Goal: Use online tool/utility: Utilize a website feature to perform a specific function

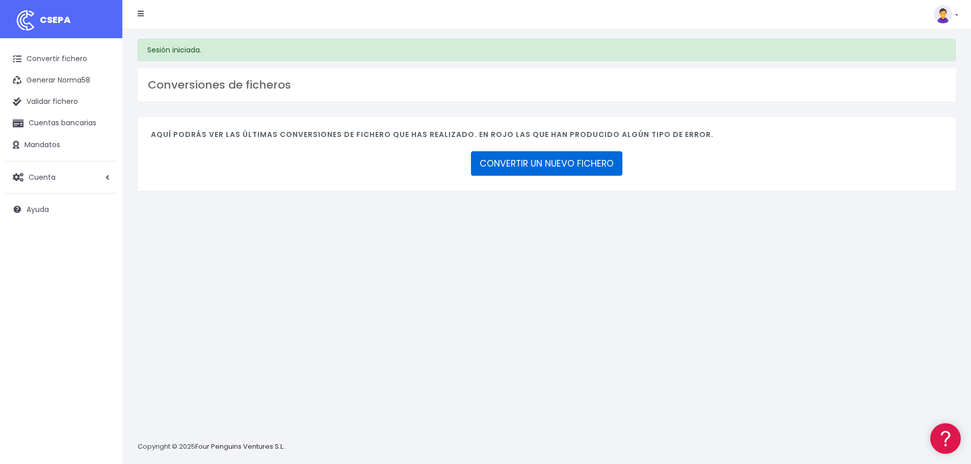
click at [574, 162] on link "CONVERTIR UN NUEVO FICHERO" at bounding box center [546, 163] width 151 height 24
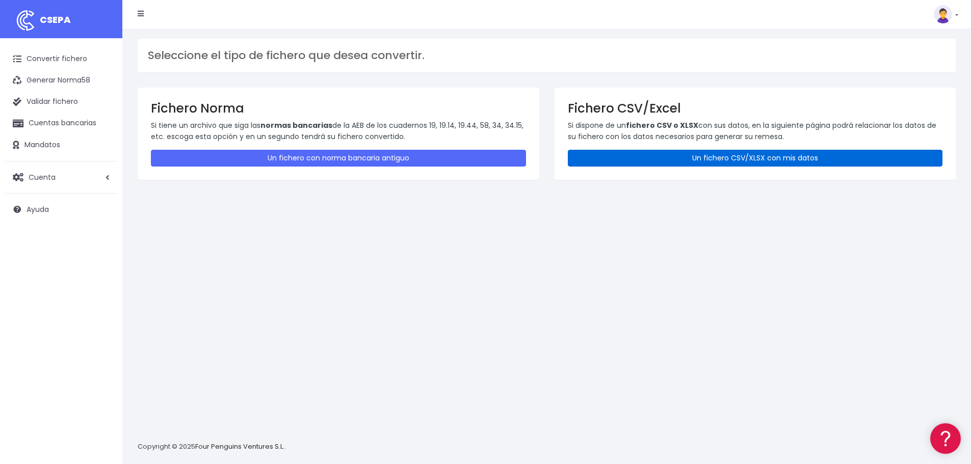
click at [655, 153] on link "Un fichero CSV/XLSX con mis datos" at bounding box center [755, 158] width 375 height 17
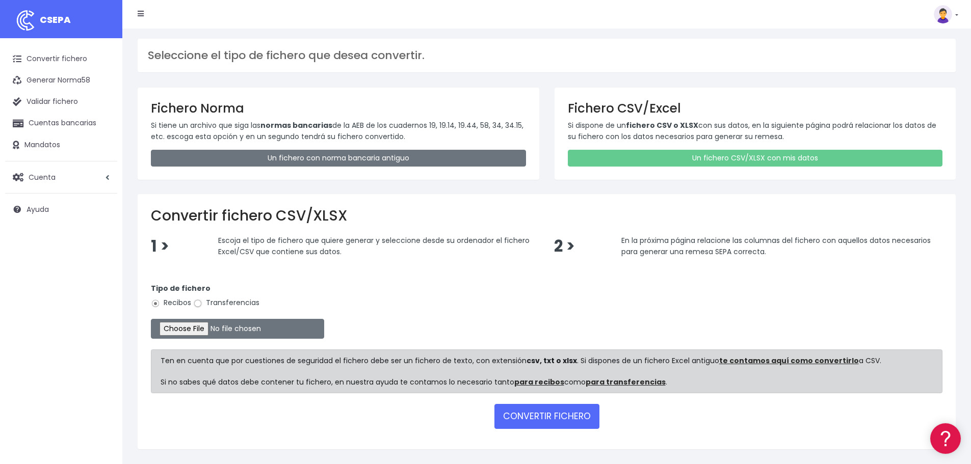
click at [202, 304] on input "Transferencias" at bounding box center [197, 303] width 9 height 9
radio input "true"
click at [203, 327] on input "file" at bounding box center [237, 329] width 173 height 20
type input "C:\fakepath\transferencias-2025-10-09.csv"
click at [561, 416] on button "CONVERTIR FICHERO" at bounding box center [547, 416] width 105 height 24
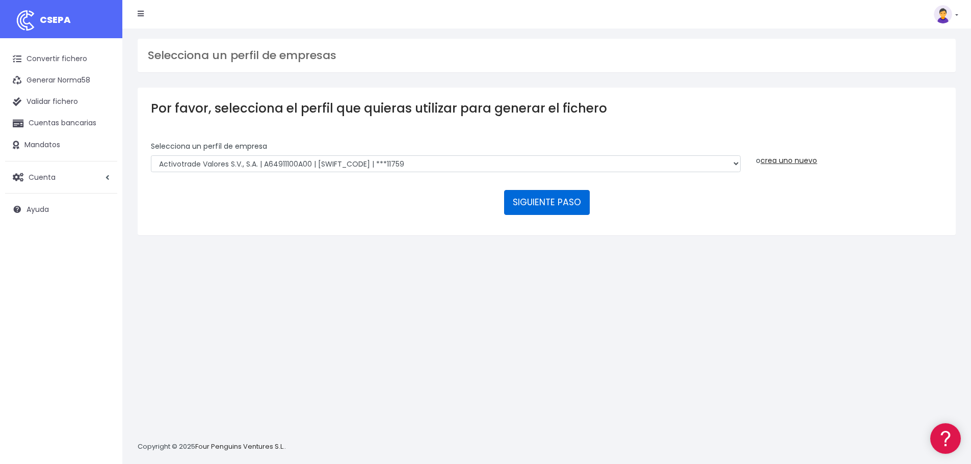
click at [537, 197] on button "SIGUIENTE PASO" at bounding box center [547, 202] width 86 height 24
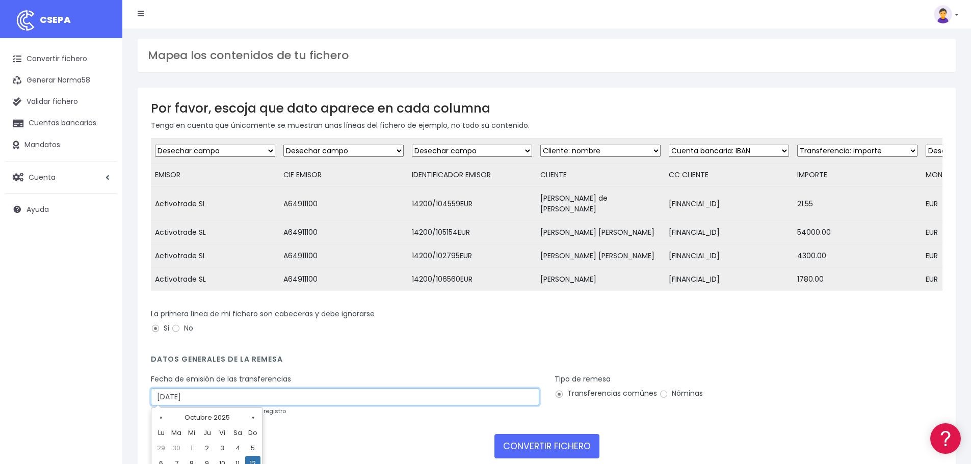
click at [230, 398] on input "12/10/2025" at bounding box center [345, 397] width 389 height 17
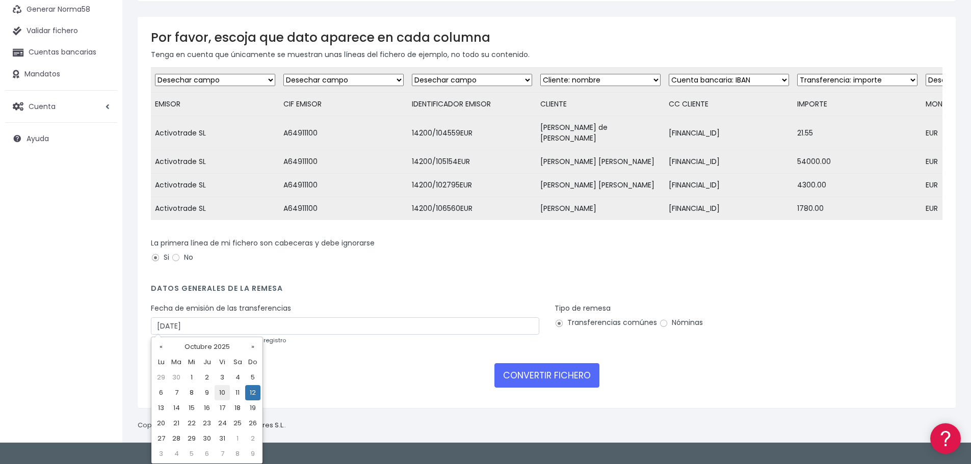
click at [224, 392] on td "10" at bounding box center [222, 392] width 15 height 15
type input "10/10/2025"
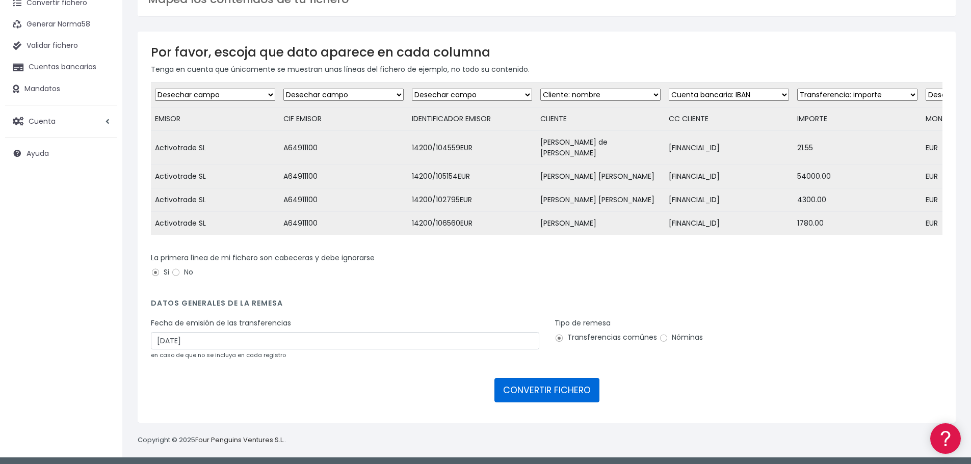
click at [566, 385] on button "CONVERTIR FICHERO" at bounding box center [547, 390] width 105 height 24
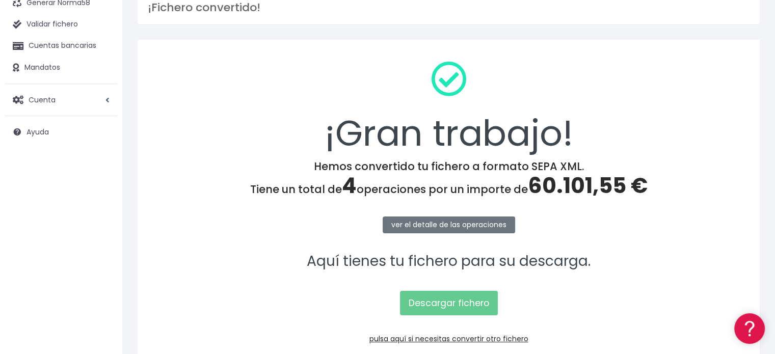
scroll to position [132, 0]
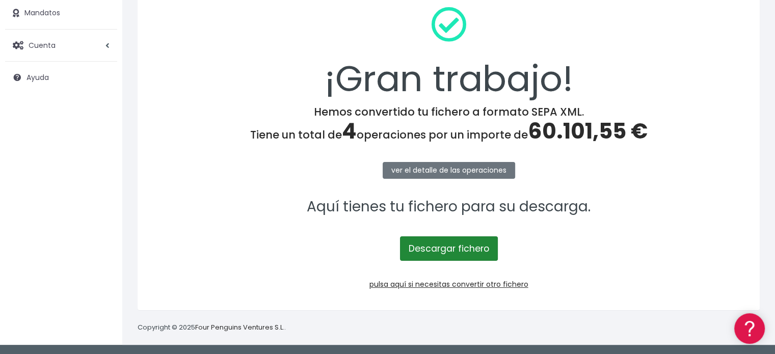
click at [457, 254] on link "Descargar fichero" at bounding box center [449, 249] width 98 height 24
